Goal: Task Accomplishment & Management: Manage account settings

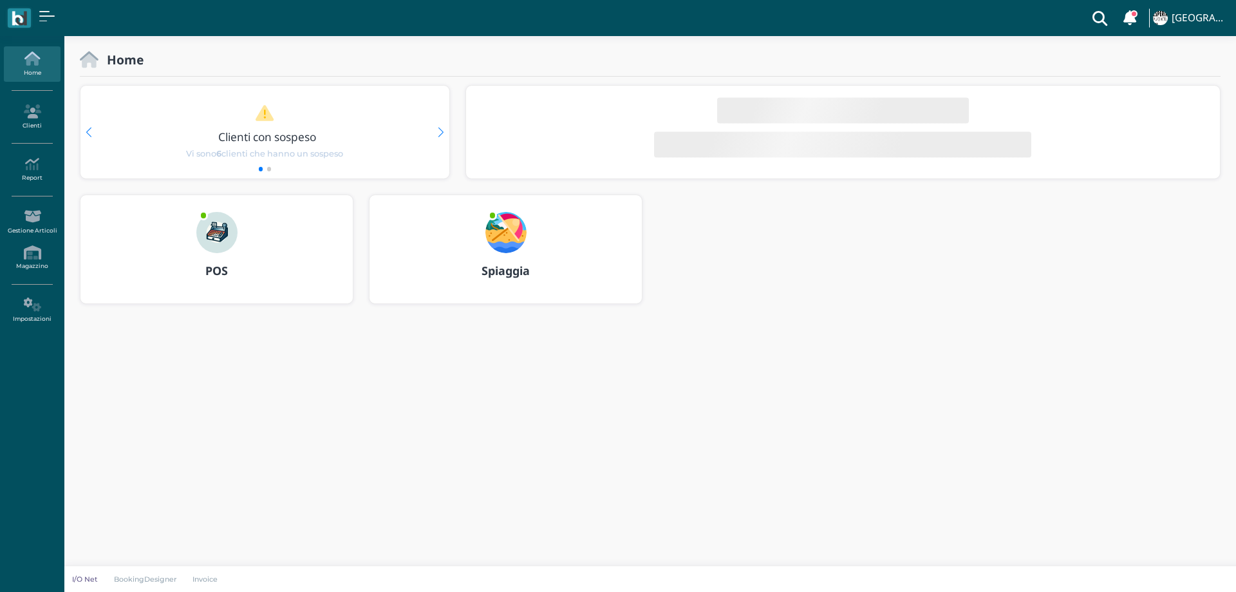
click at [491, 238] on img at bounding box center [506, 232] width 41 height 41
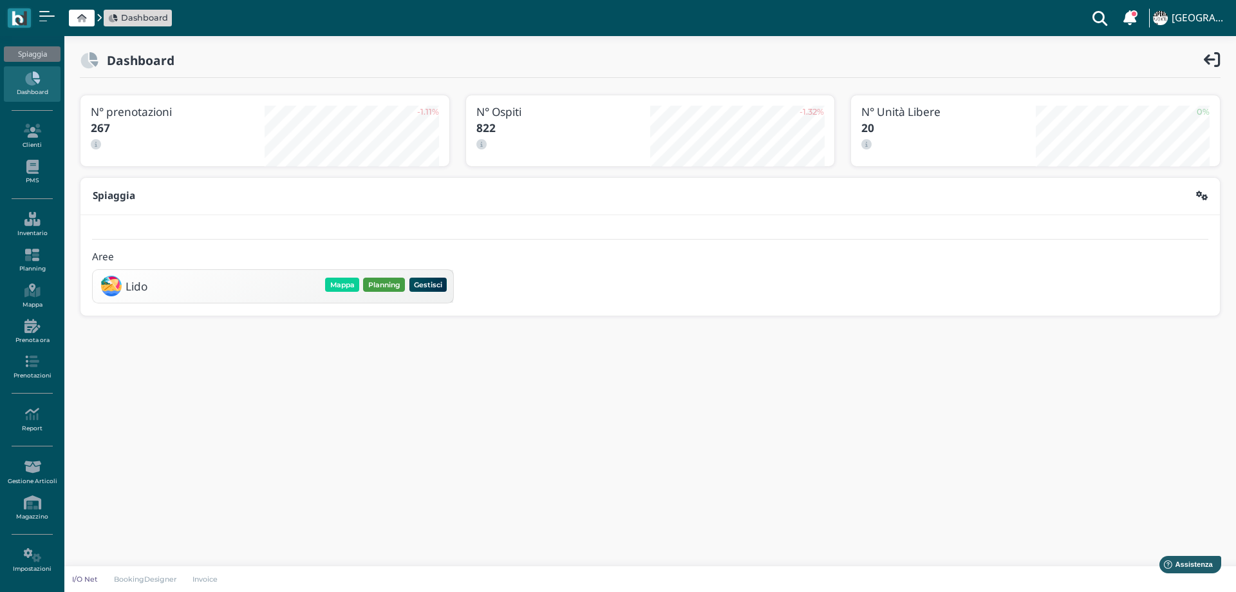
drag, startPoint x: 385, startPoint y: 283, endPoint x: 327, endPoint y: 44, distance: 245.8
click at [386, 282] on button "Planning" at bounding box center [384, 285] width 42 height 14
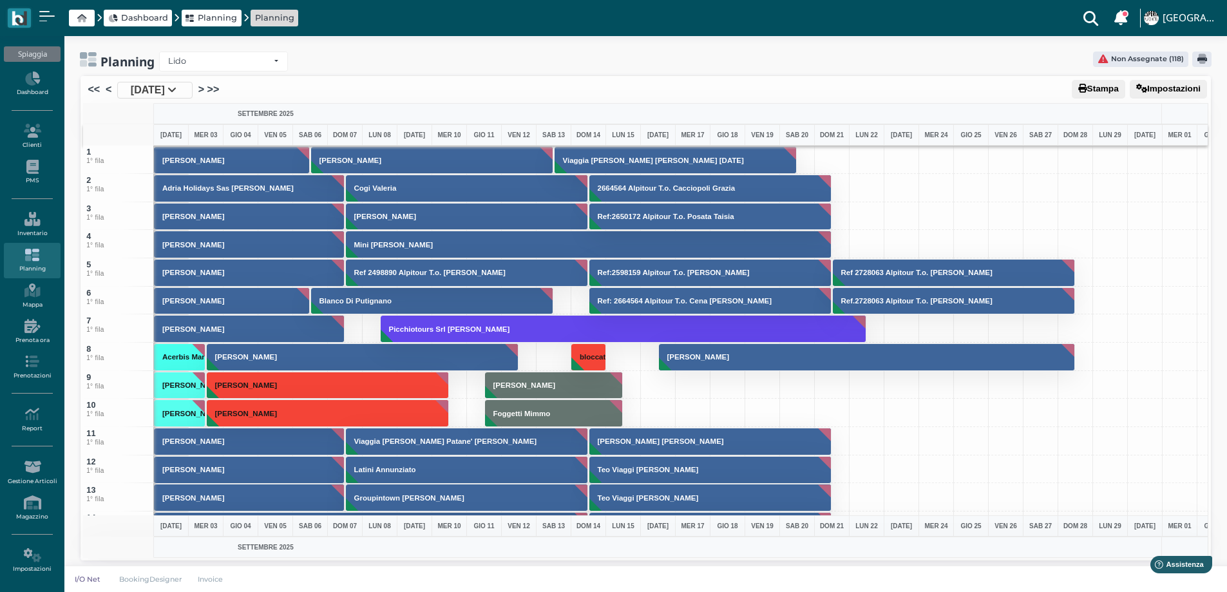
click at [156, 95] on span "[DATE]" at bounding box center [148, 89] width 34 height 15
click at [156, 95] on body "Dashboard Planning Planning Clienti con sospeso Vi sono 6 clienti che hanno un …" at bounding box center [613, 296] width 1227 height 592
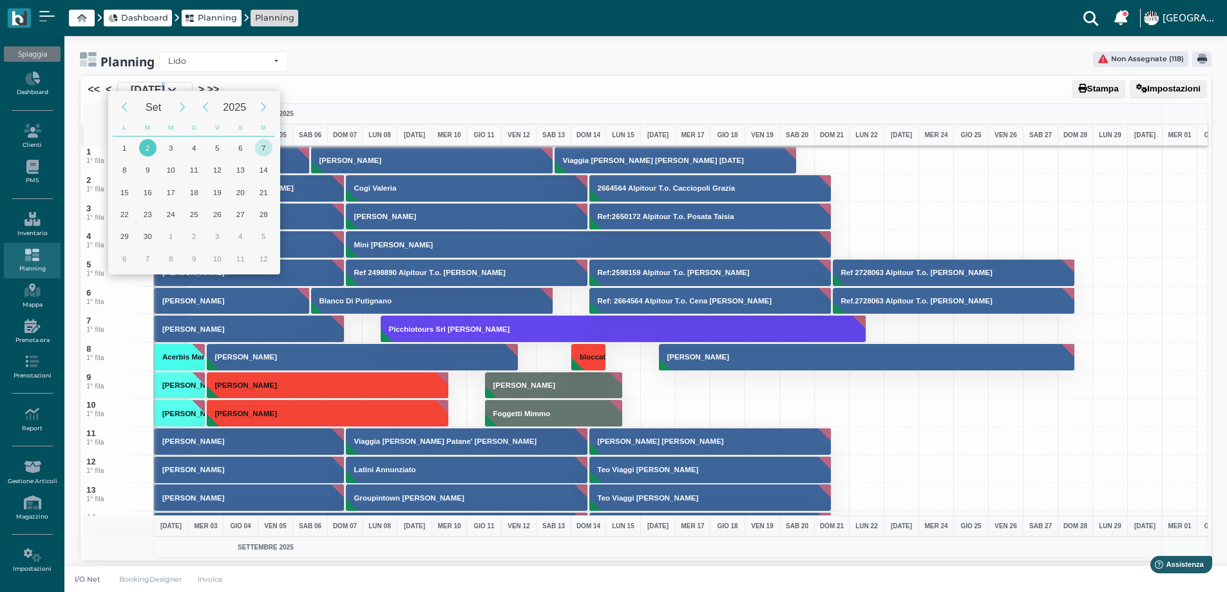
click at [264, 147] on div "7" at bounding box center [263, 147] width 17 height 17
type input "07/09/2025"
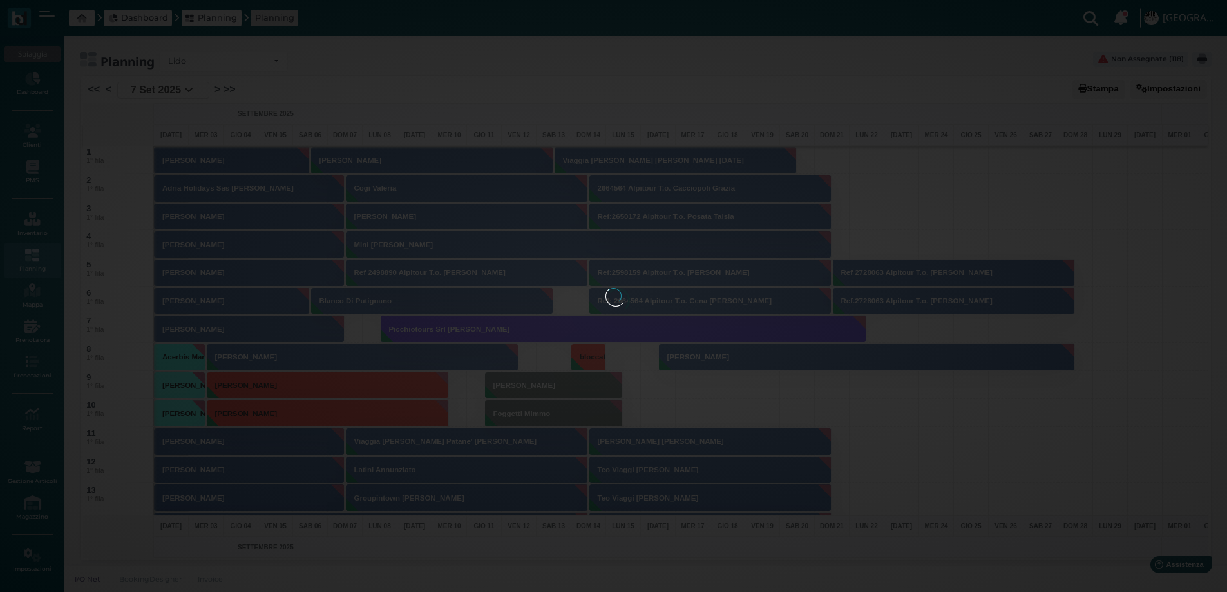
scroll to position [0, 51]
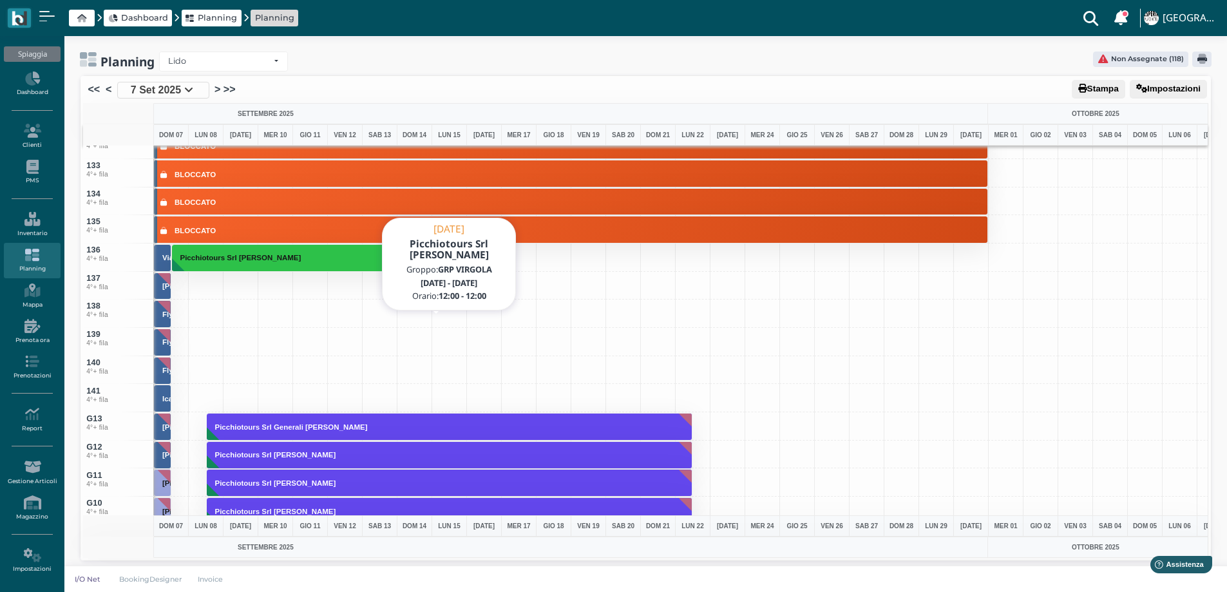
scroll to position [3671, 0]
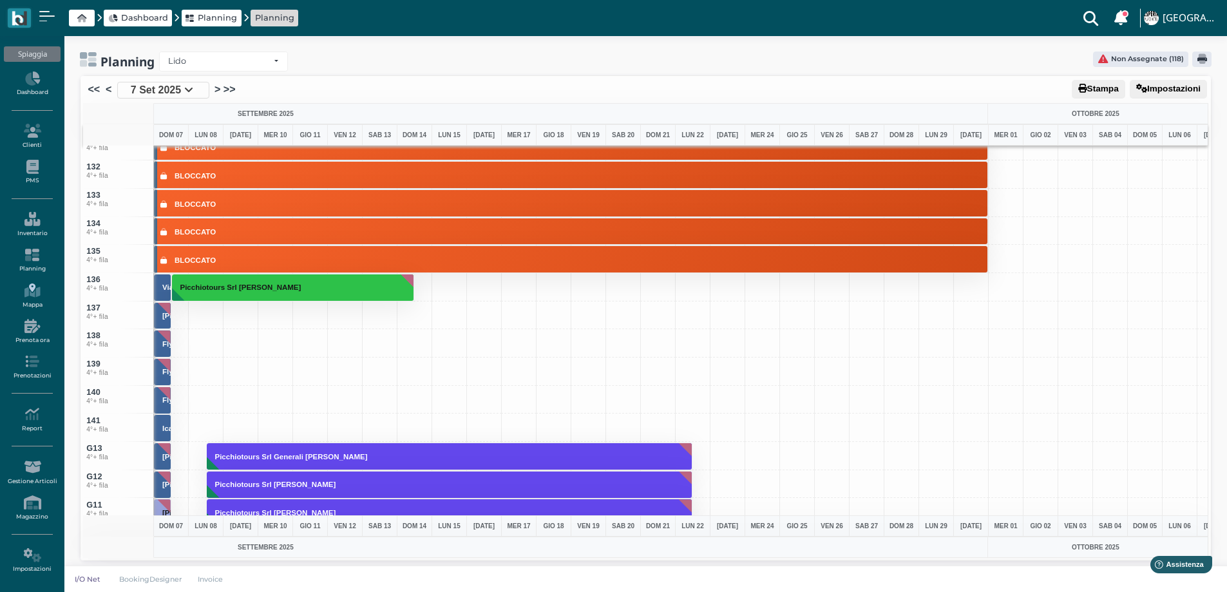
click at [28, 290] on icon at bounding box center [32, 290] width 56 height 14
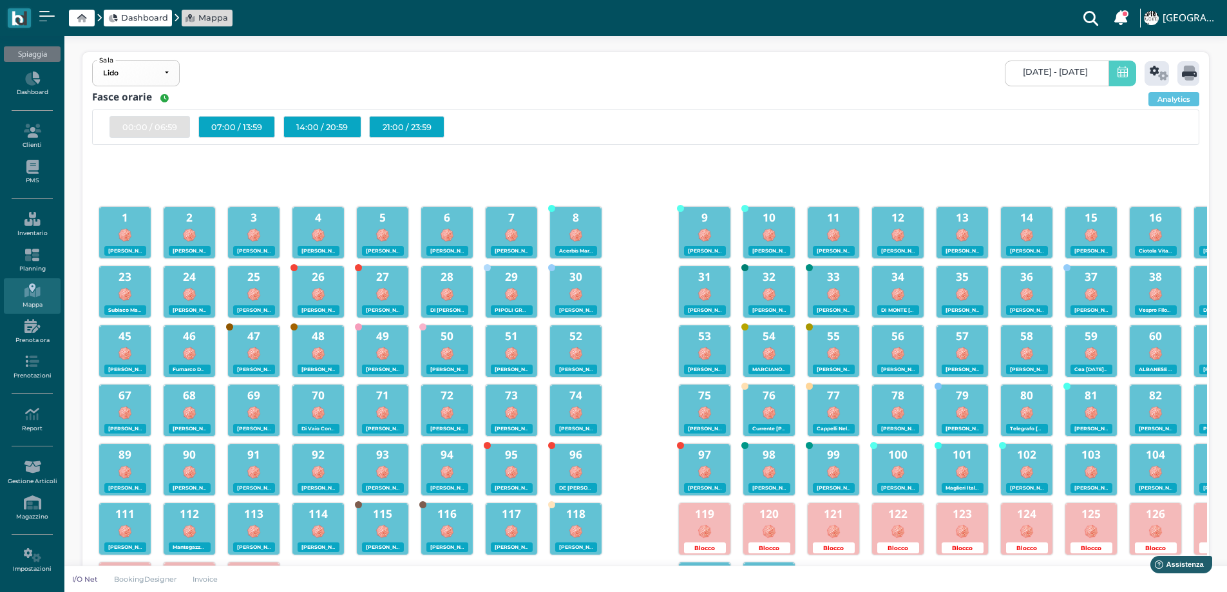
click at [1046, 68] on span "02/09/2025 - 02/09/2025" at bounding box center [1055, 72] width 65 height 10
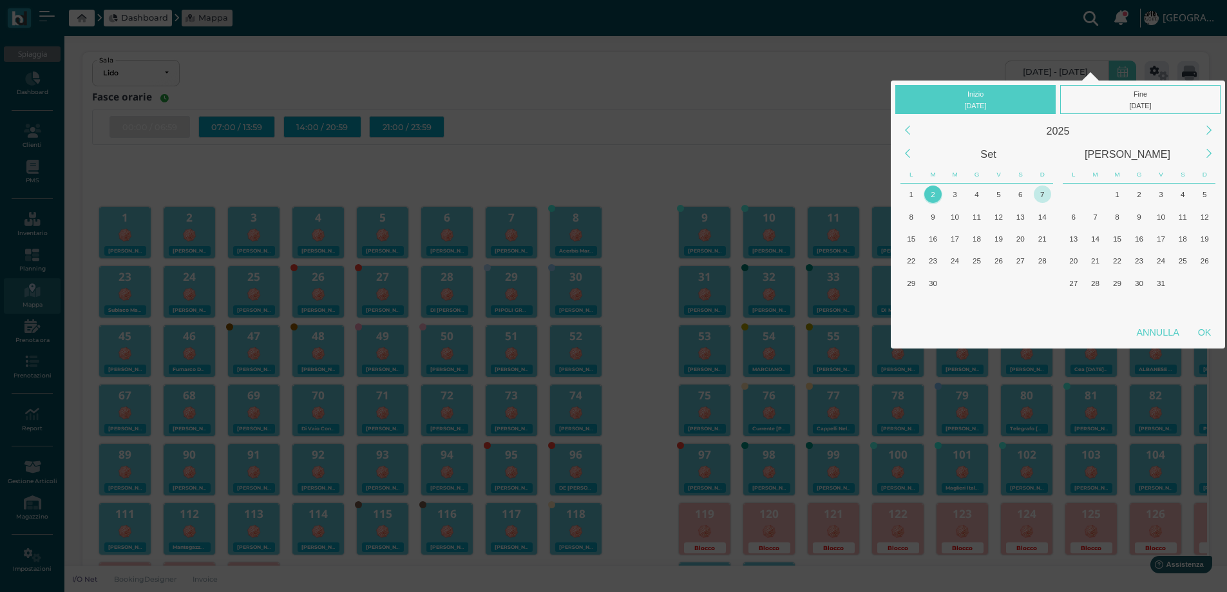
click at [1044, 195] on div "7" at bounding box center [1042, 193] width 17 height 17
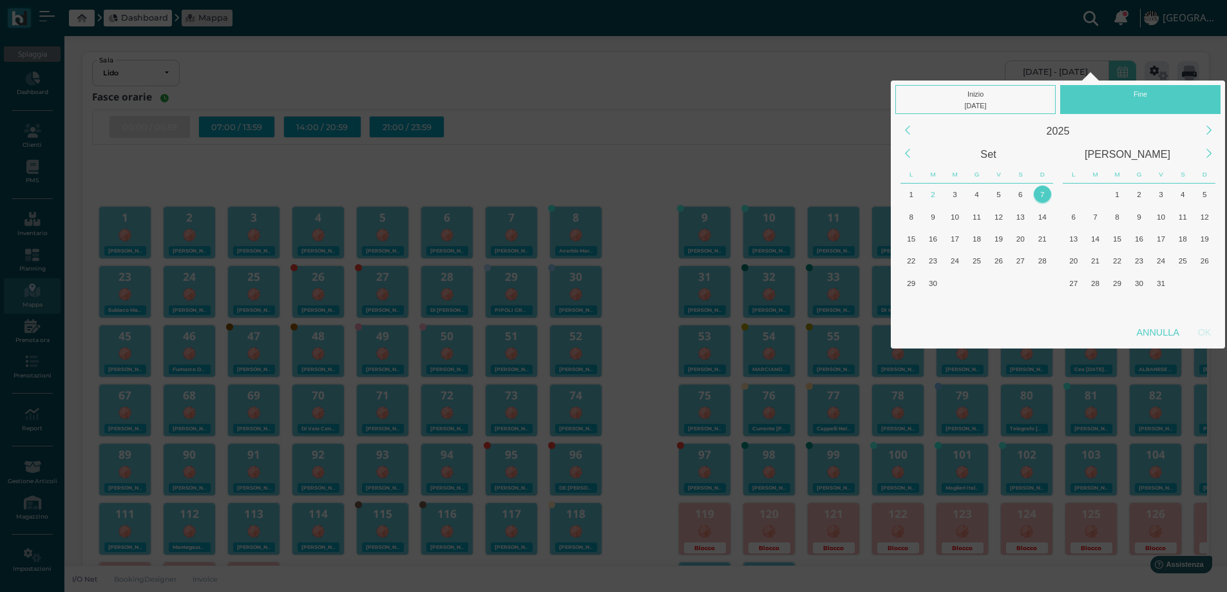
click at [1044, 195] on div "7" at bounding box center [1042, 193] width 17 height 17
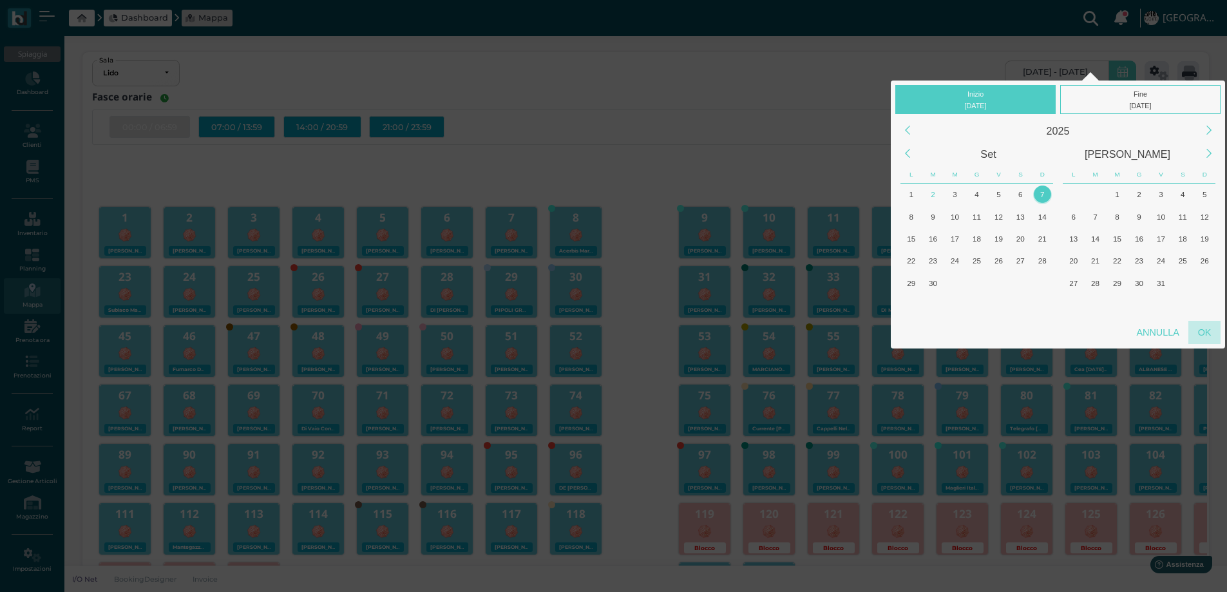
click at [1199, 333] on div "OK" at bounding box center [1204, 332] width 32 height 23
type input "07/09/2025 - 07/09/2025"
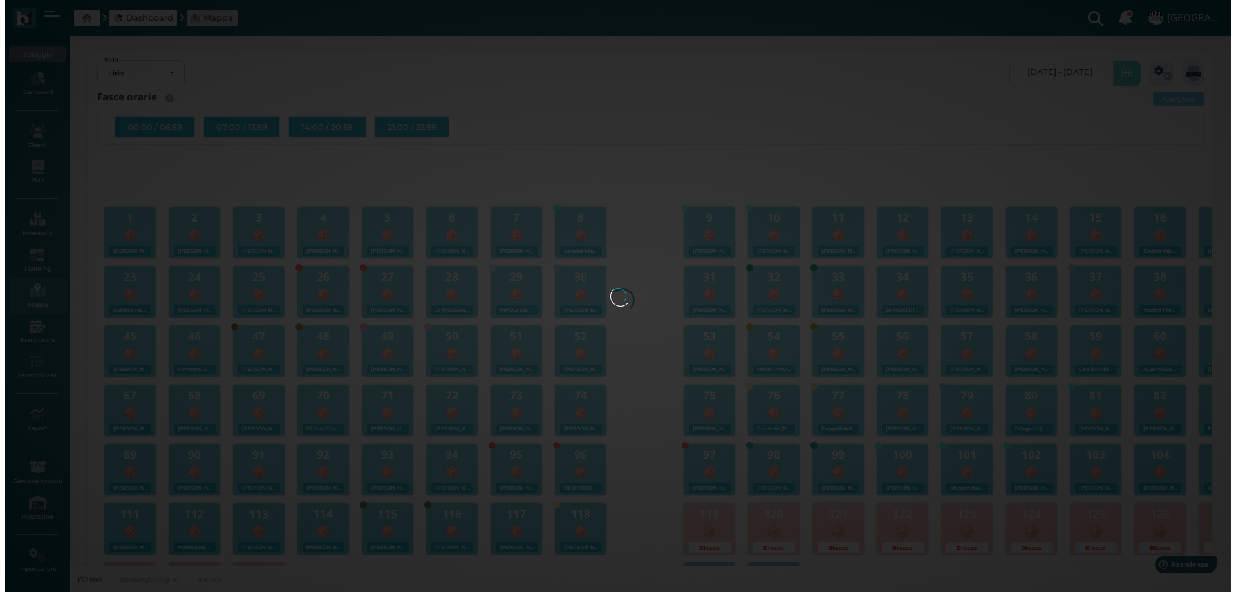
scroll to position [0, 121]
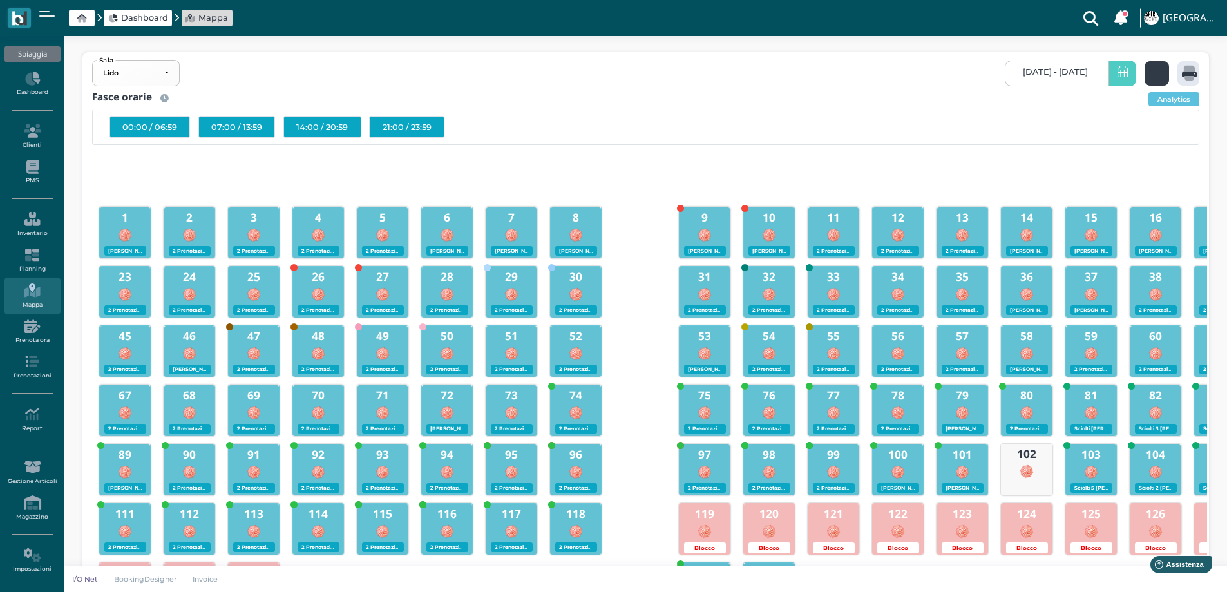
click at [1152, 68] on icon at bounding box center [1158, 73] width 19 height 15
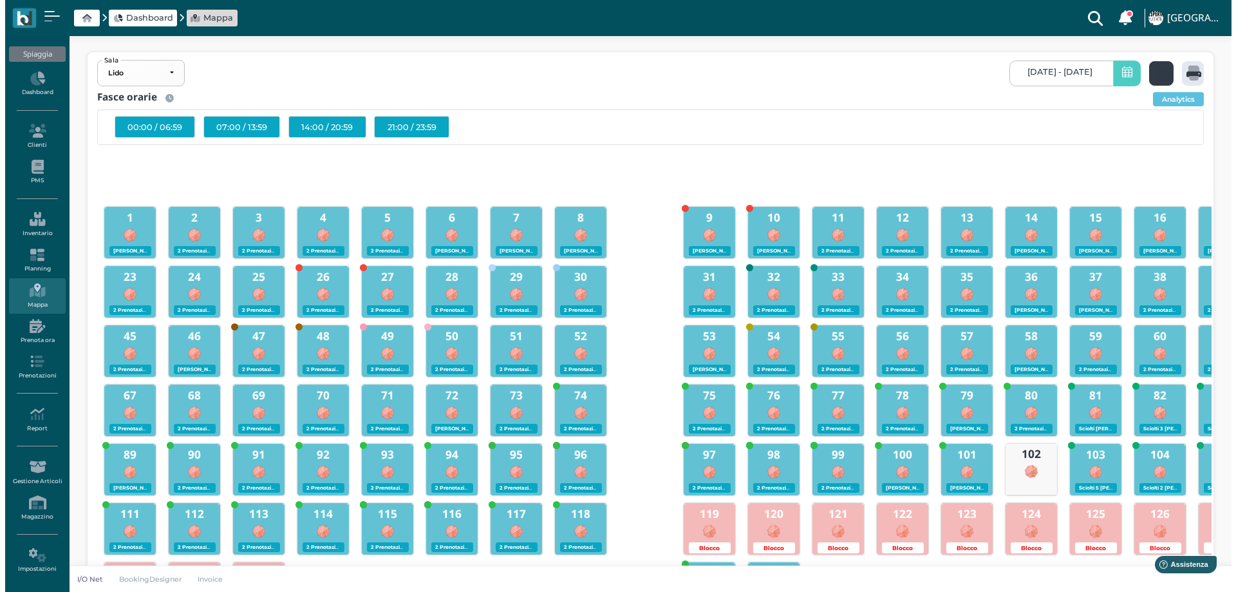
scroll to position [0, 0]
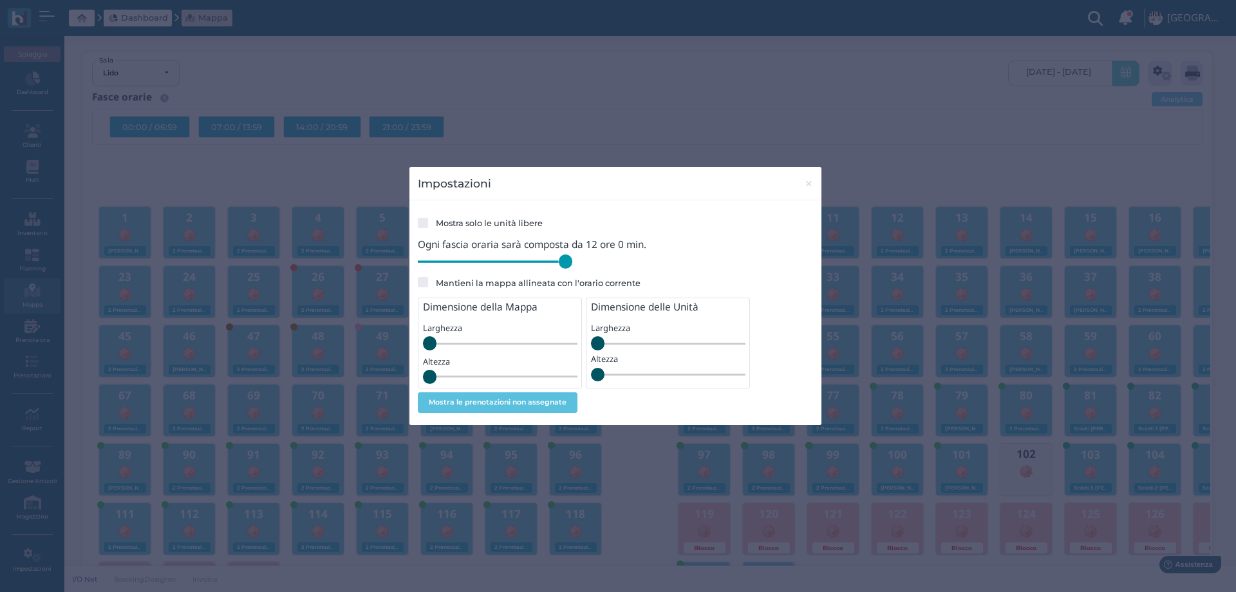
drag, startPoint x: 506, startPoint y: 263, endPoint x: 594, endPoint y: 271, distance: 88.6
type input "720"
click at [572, 269] on input "range" at bounding box center [495, 261] width 155 height 14
click at [806, 184] on span "×" at bounding box center [809, 183] width 10 height 17
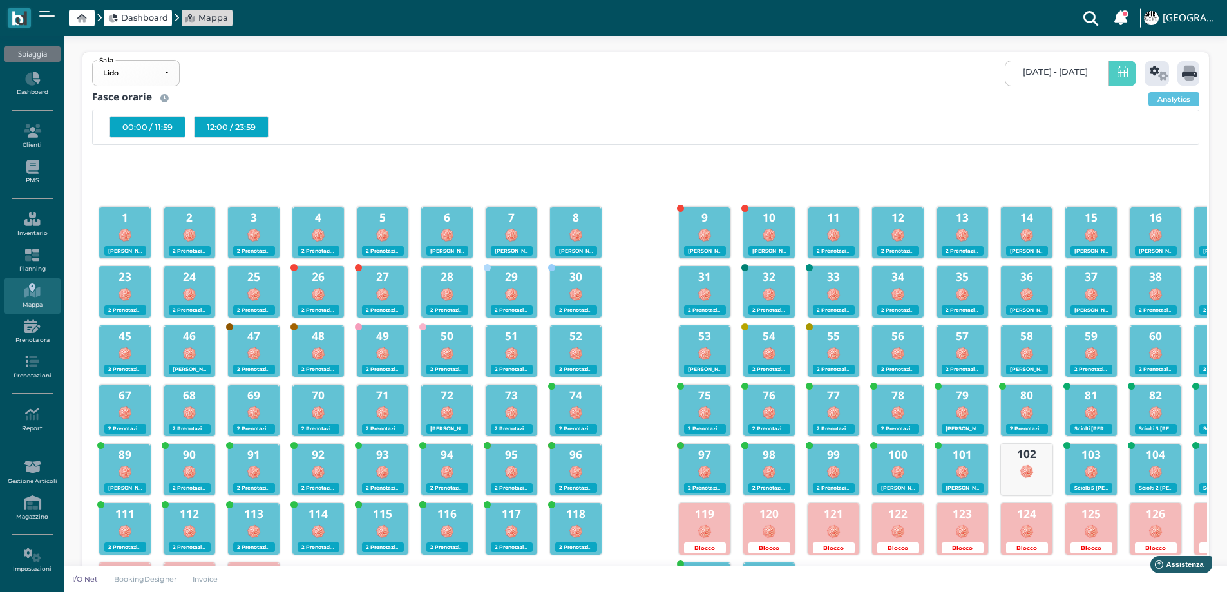
click at [252, 127] on div "12:00 / 23:59" at bounding box center [231, 127] width 75 height 22
click at [1188, 78] on icon at bounding box center [1189, 73] width 15 height 15
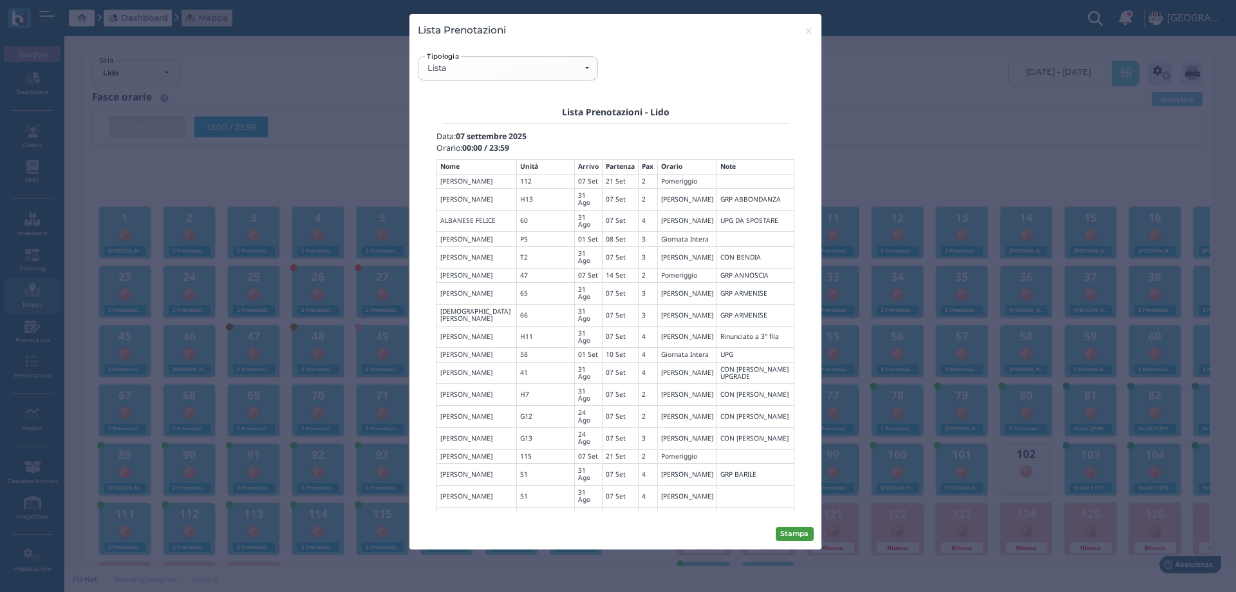
click at [804, 535] on button "Stampa" at bounding box center [795, 534] width 38 height 14
click at [806, 30] on span "×" at bounding box center [809, 31] width 10 height 17
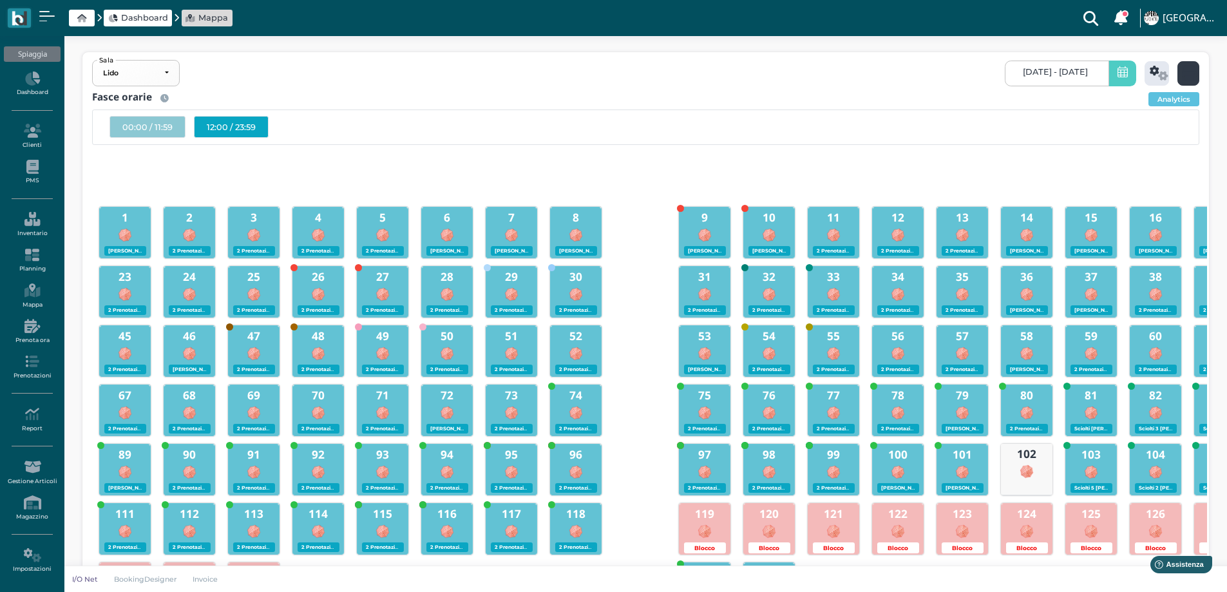
click at [1196, 68] on div at bounding box center [1188, 73] width 22 height 24
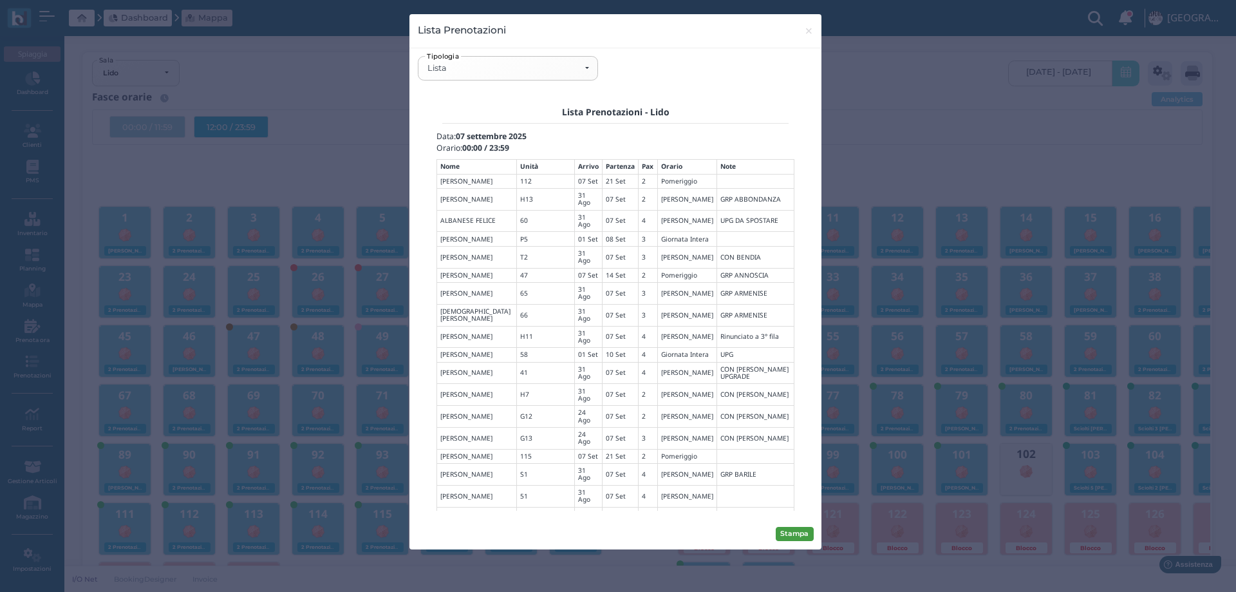
click at [780, 538] on button "Stampa" at bounding box center [795, 534] width 38 height 14
click at [812, 30] on span "×" at bounding box center [809, 31] width 10 height 17
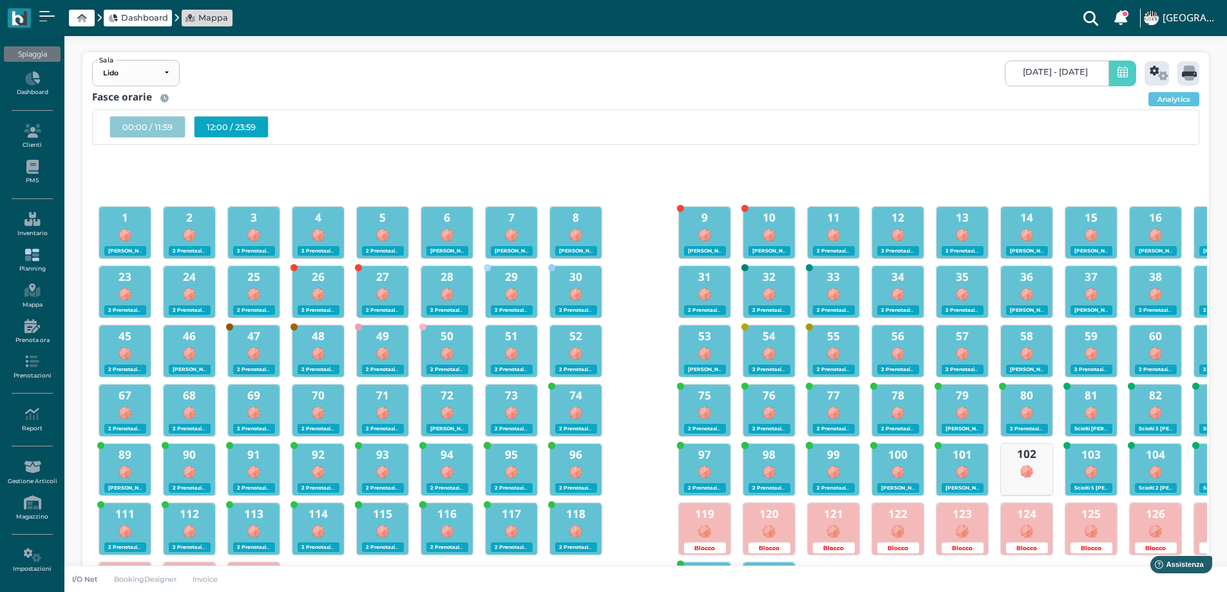
click at [34, 255] on icon at bounding box center [32, 255] width 56 height 14
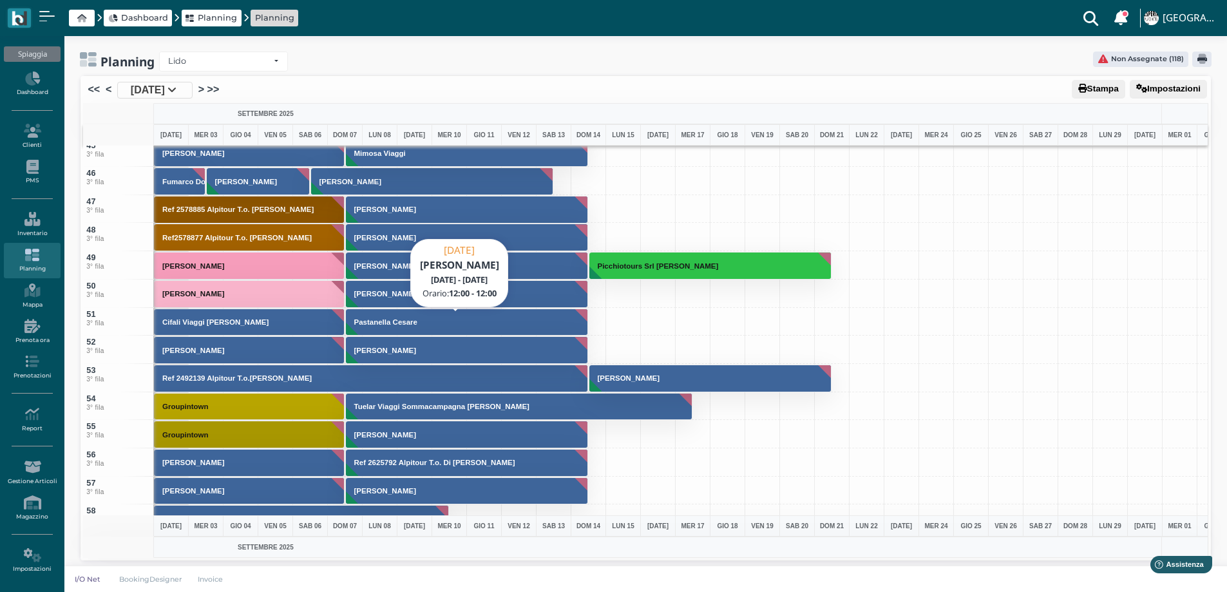
scroll to position [1249, 0]
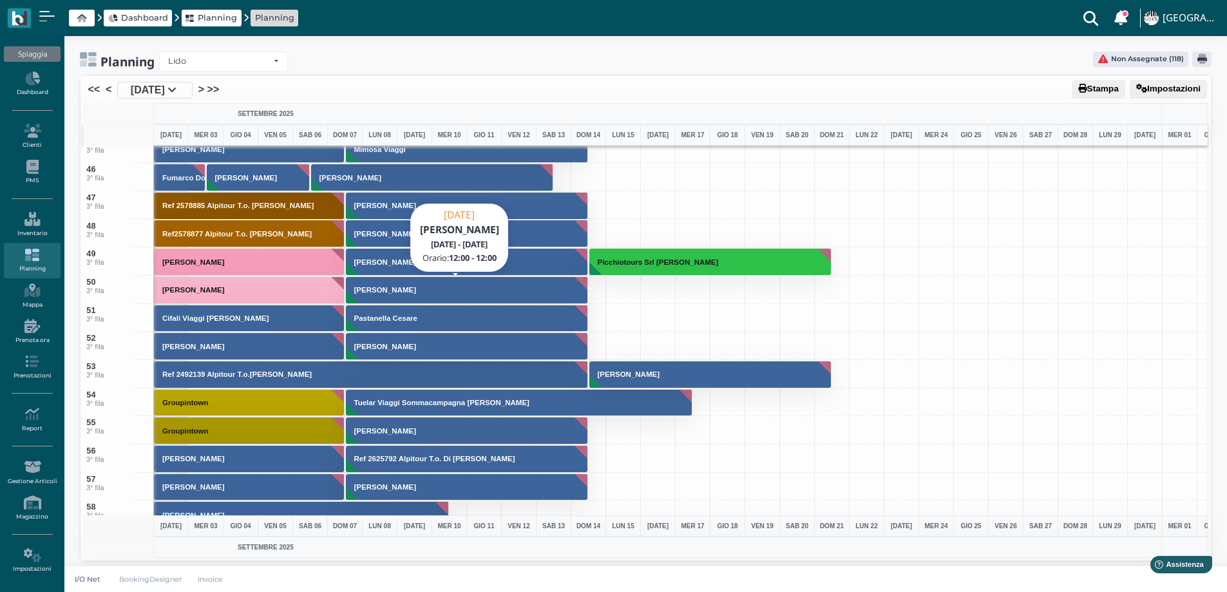
click at [398, 290] on h3 "Damiani Francesco" at bounding box center [385, 290] width 72 height 8
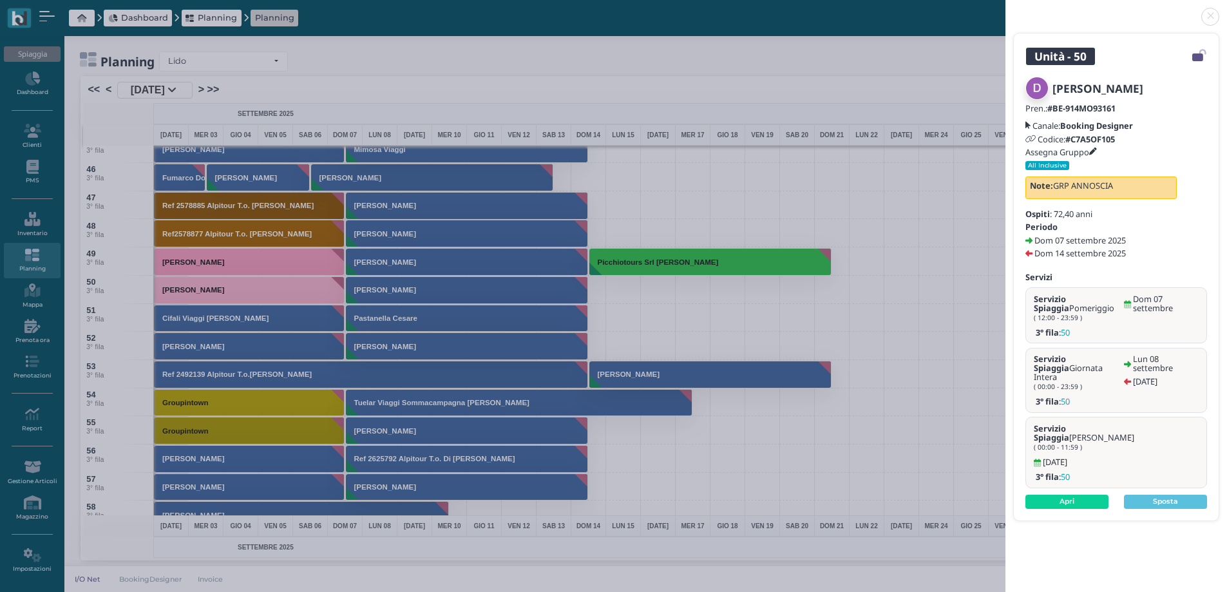
click at [1005, 9] on link at bounding box center [1005, 9] width 0 height 0
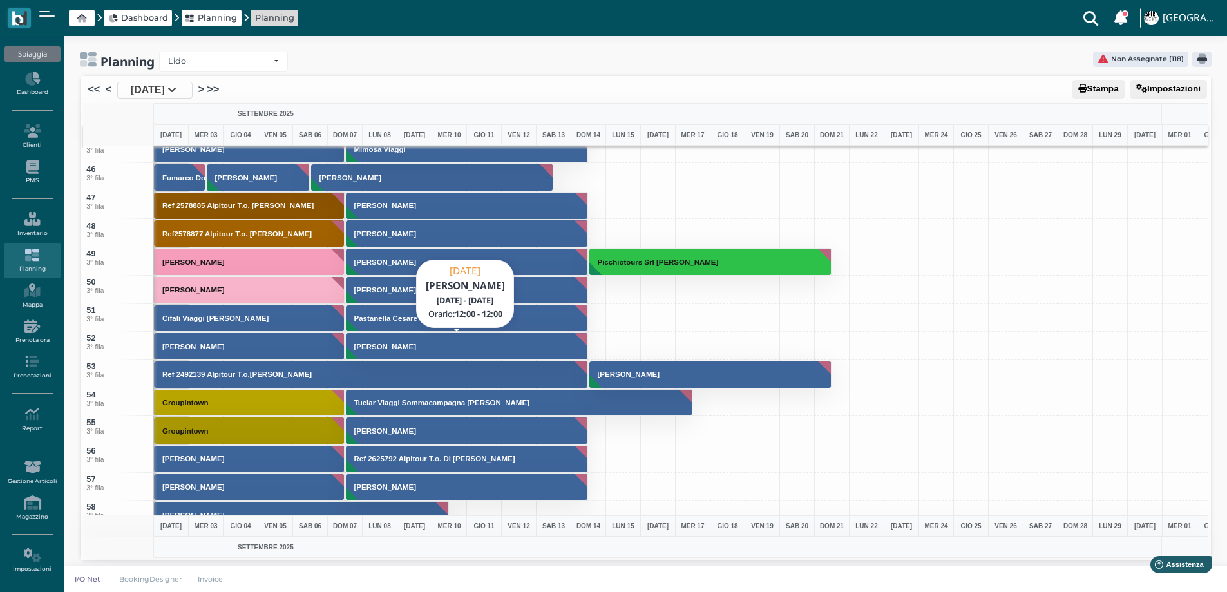
click at [420, 348] on button "[PERSON_NAME]" at bounding box center [467, 346] width 243 height 28
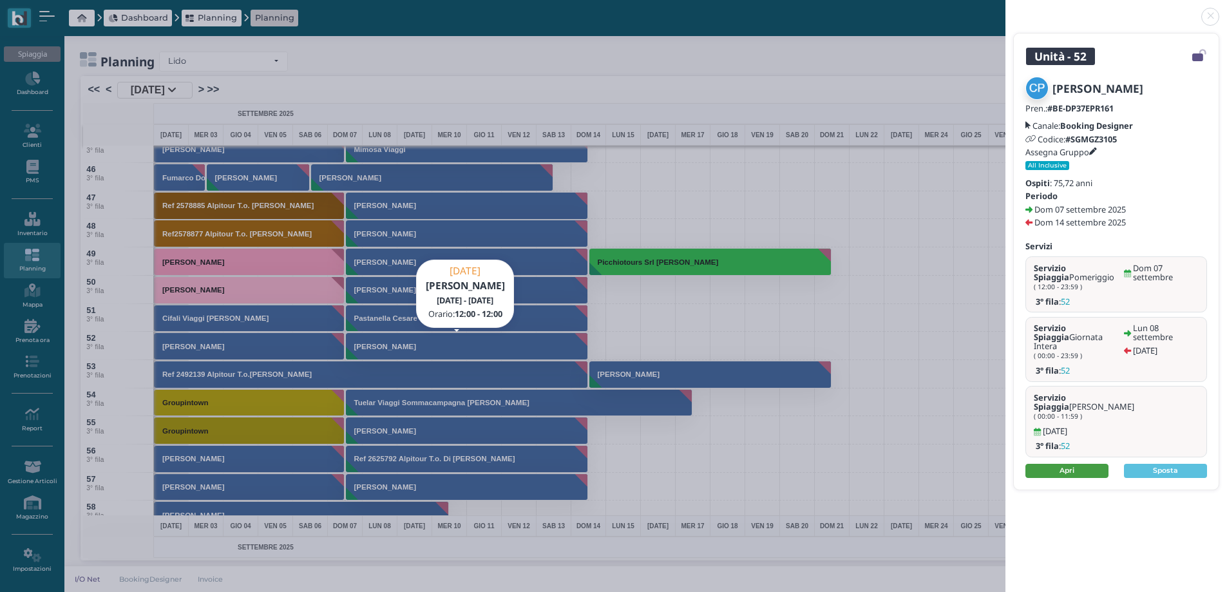
click at [1067, 464] on link "Apri" at bounding box center [1066, 471] width 83 height 14
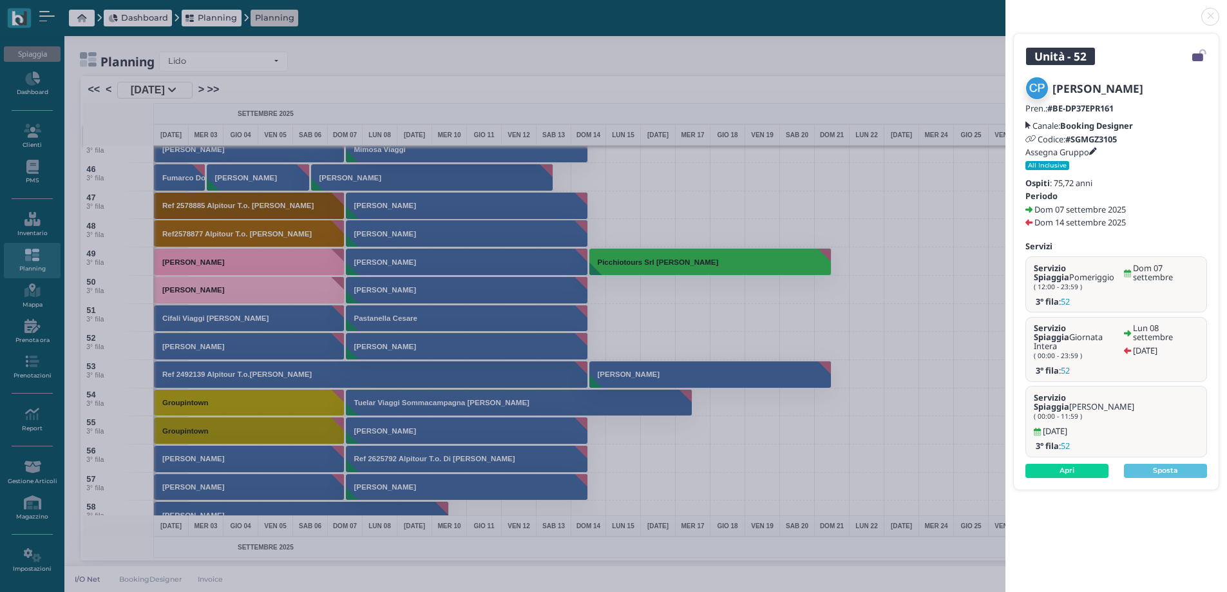
click at [1005, 9] on link at bounding box center [1005, 9] width 0 height 0
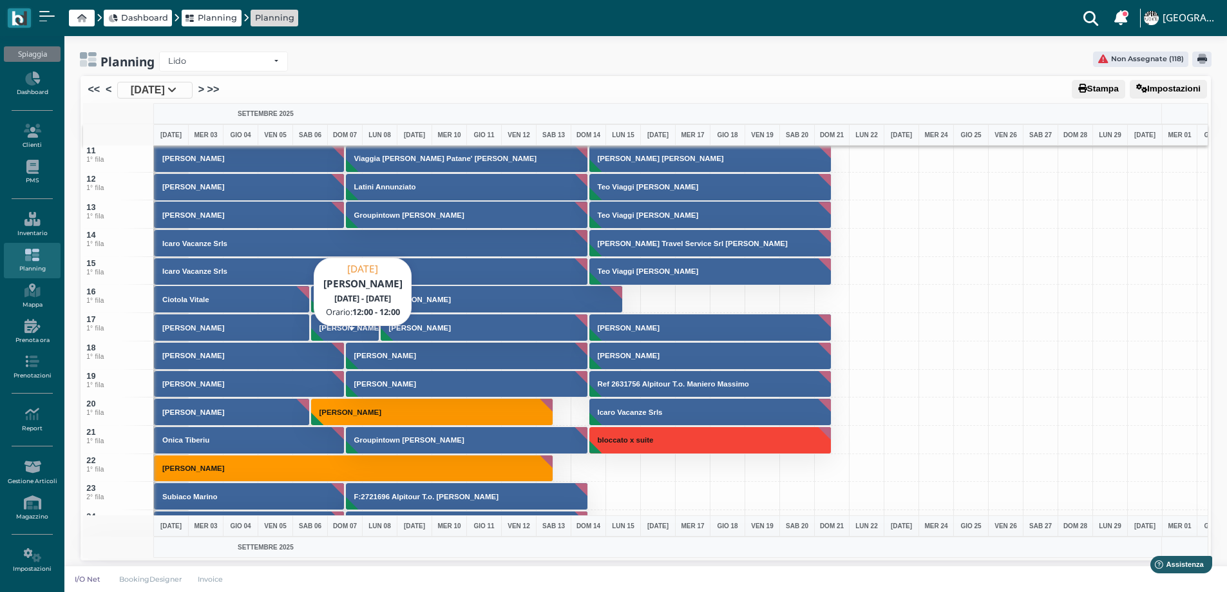
scroll to position [0, 0]
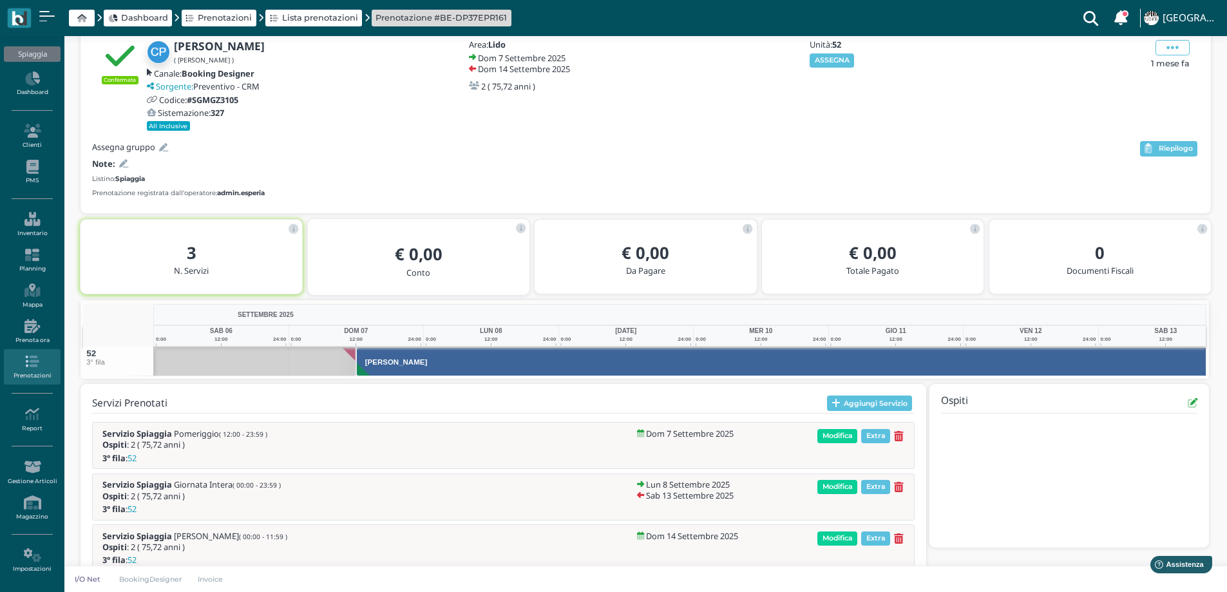
scroll to position [0, 94]
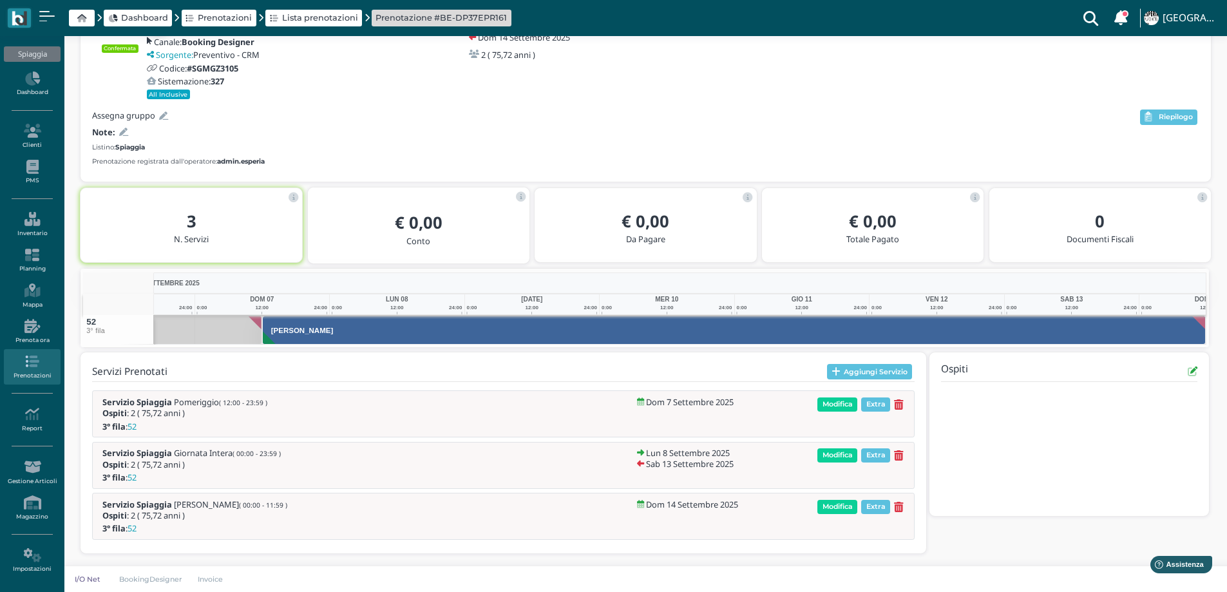
click at [123, 133] on icon at bounding box center [123, 132] width 9 height 8
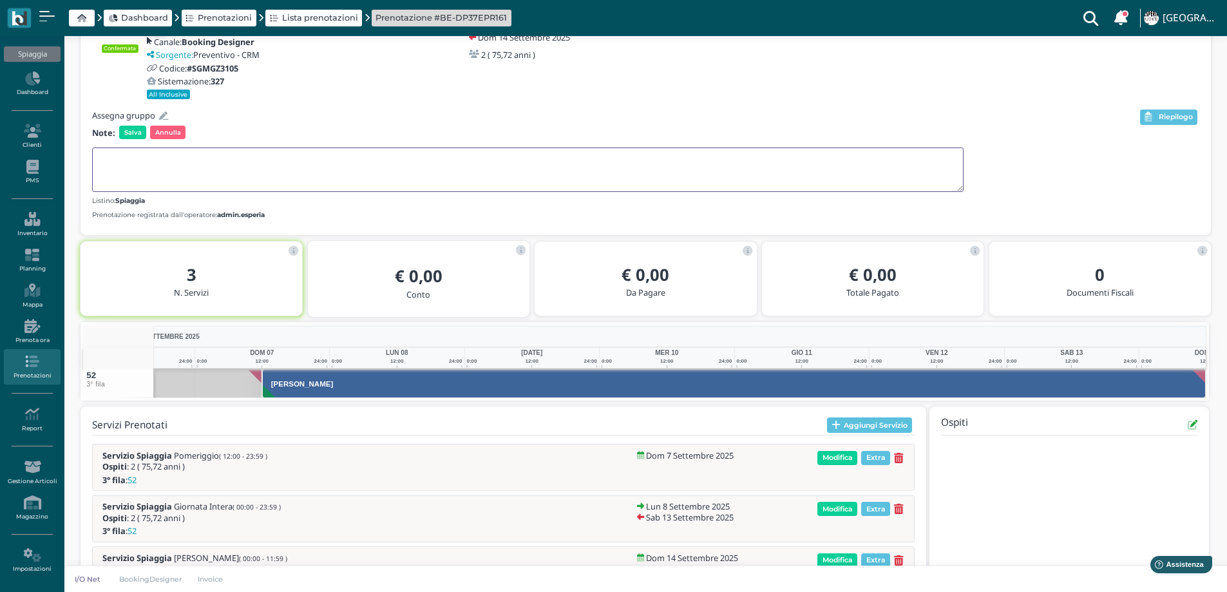
click at [128, 156] on textarea at bounding box center [527, 169] width 871 height 44
type textarea "GRP ANNOSCIA"
click at [136, 136] on span "Salva" at bounding box center [132, 132] width 27 height 13
